Goal: Transaction & Acquisition: Purchase product/service

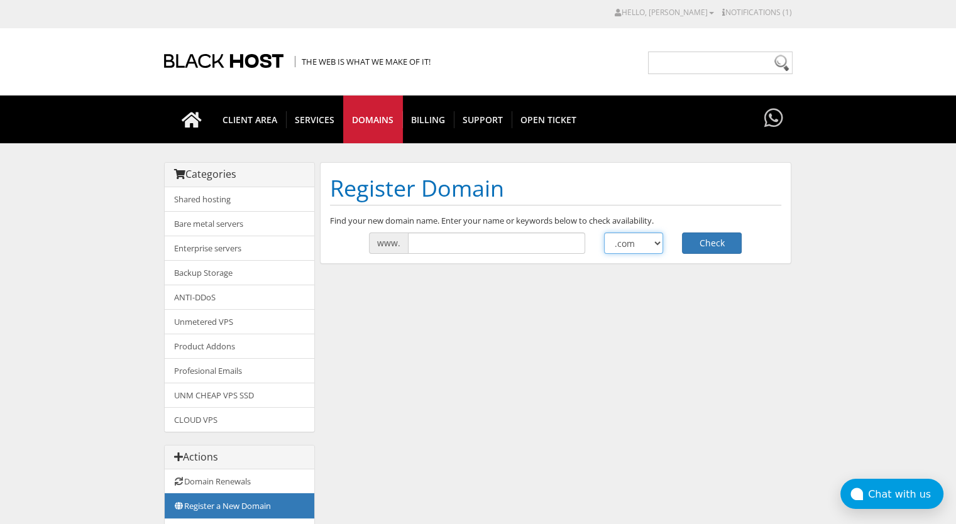
click at [647, 247] on select ".com .net .org .us .info .biz" at bounding box center [634, 242] width 60 height 21
click at [488, 241] on input "text" at bounding box center [496, 242] width 177 height 21
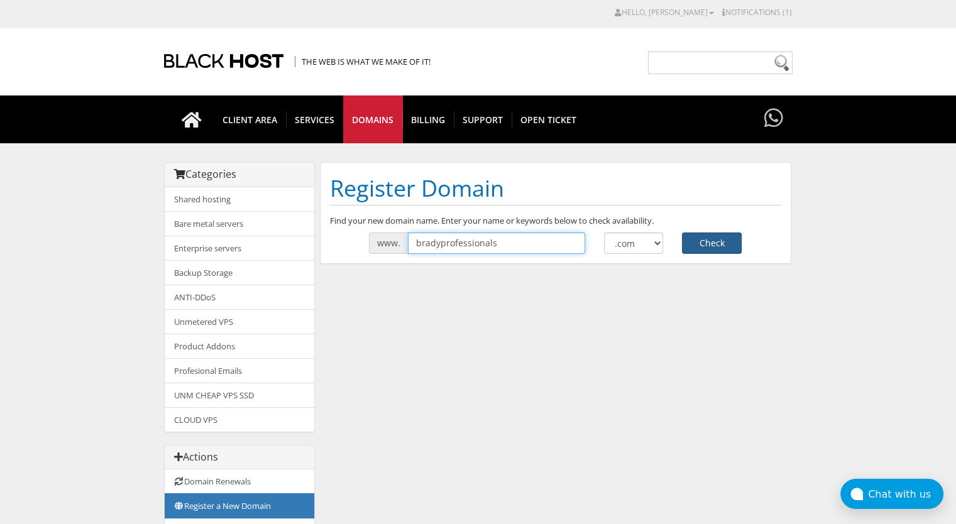
type input "bradyprofessionals"
click at [722, 250] on button "Check" at bounding box center [712, 242] width 60 height 21
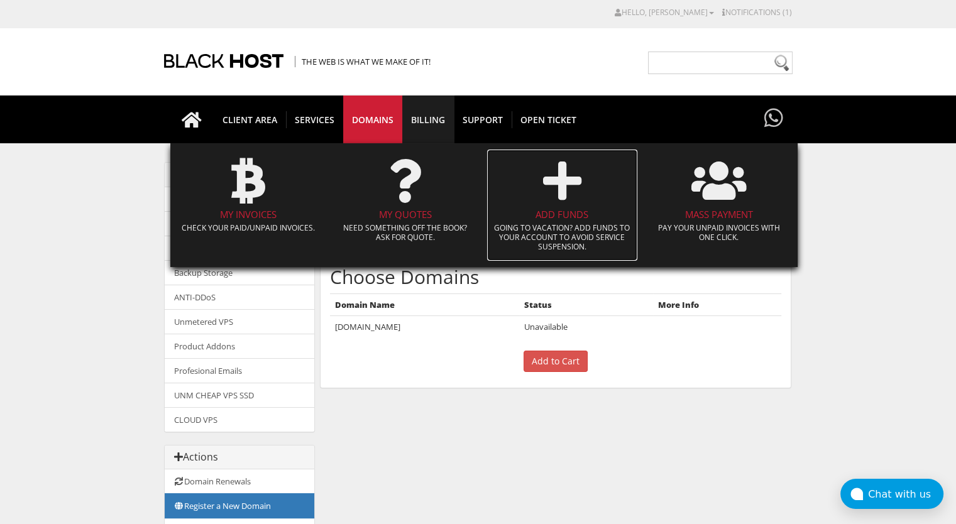
click at [566, 184] on icon at bounding box center [562, 181] width 38 height 44
